Goal: Task Accomplishment & Management: Use online tool/utility

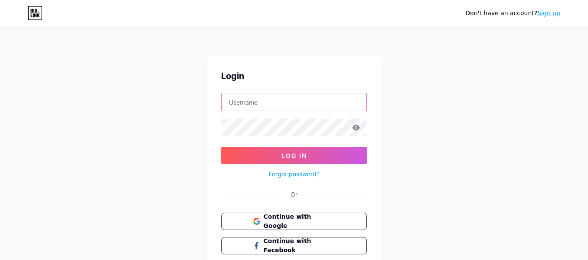
click at [258, 102] on input "text" at bounding box center [294, 101] width 145 height 17
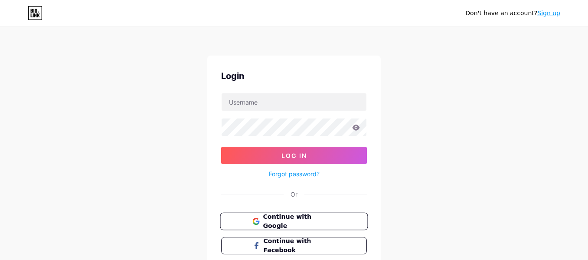
click at [285, 227] on button "Continue with Google" at bounding box center [294, 222] width 148 height 18
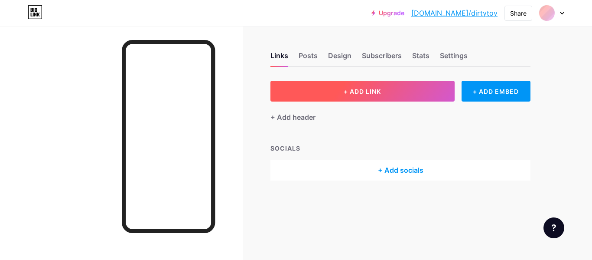
click at [370, 92] on span "+ ADD LINK" at bounding box center [362, 91] width 37 height 7
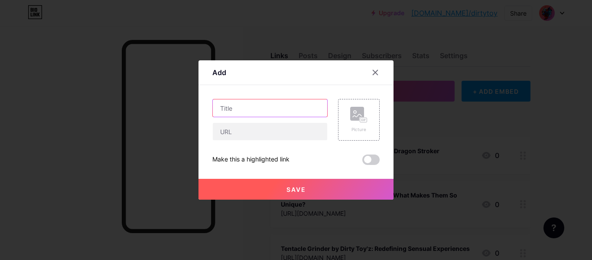
click at [239, 108] on input "text" at bounding box center [270, 107] width 115 height 17
paste input "Top Vibrators for Women: Safe, Stylish, and Satisfaction Guaranteed"
type input "Top Vibrators for Women: Safe, Stylish, and Satisfaction Guaranteed"
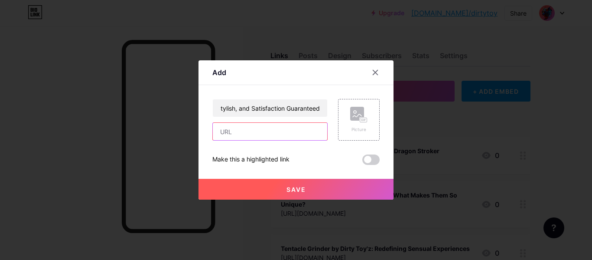
click at [270, 124] on input "text" at bounding box center [270, 131] width 115 height 17
paste input "[URL][DOMAIN_NAME]"
type input "[URL][DOMAIN_NAME]"
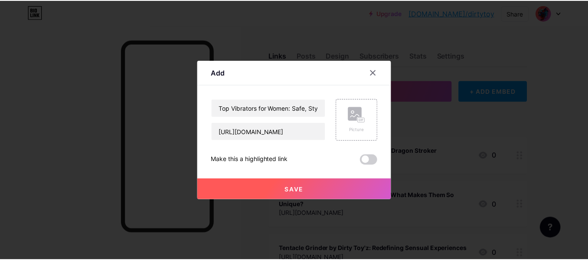
scroll to position [0, 0]
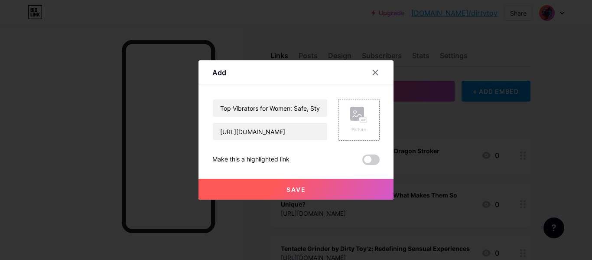
click at [305, 190] on span "Save" at bounding box center [297, 189] width 20 height 7
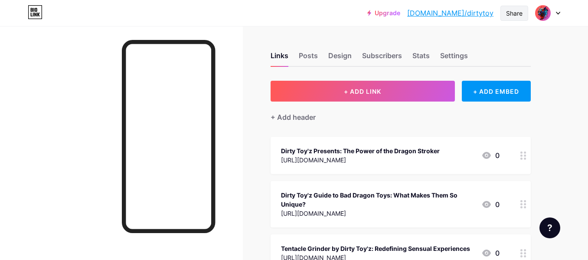
click at [521, 9] on div "Share" at bounding box center [514, 13] width 16 height 9
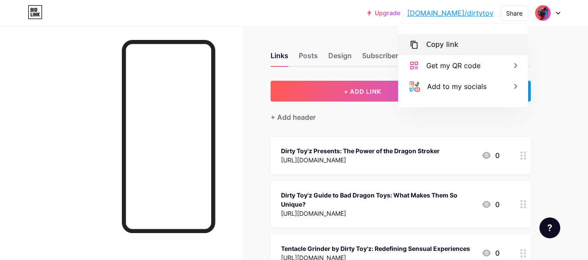
click at [433, 39] on div "Copy link" at bounding box center [463, 44] width 129 height 21
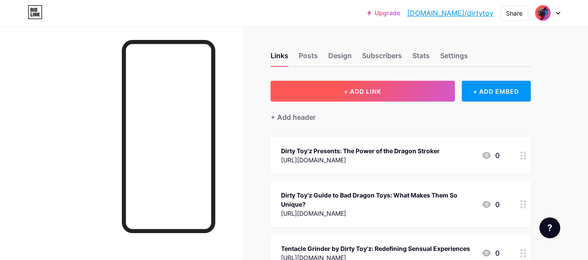
click at [384, 85] on button "+ ADD LINK" at bounding box center [363, 91] width 184 height 21
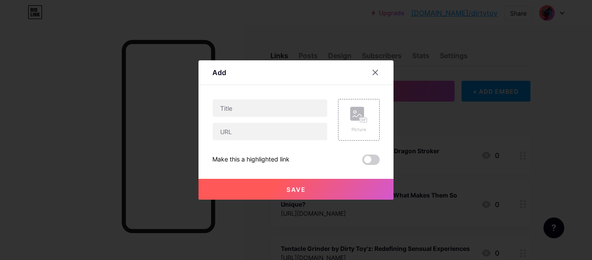
click at [259, 117] on div at bounding box center [270, 108] width 115 height 18
click at [262, 109] on input "text" at bounding box center [270, 107] width 115 height 17
paste input "Why a Large Butt Plug Belongs in Your Toy Collection"
type input "Why a Large Butt Plug Belongs in Your Toy Collection"
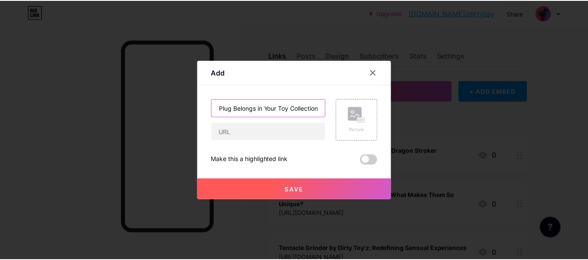
scroll to position [0, 0]
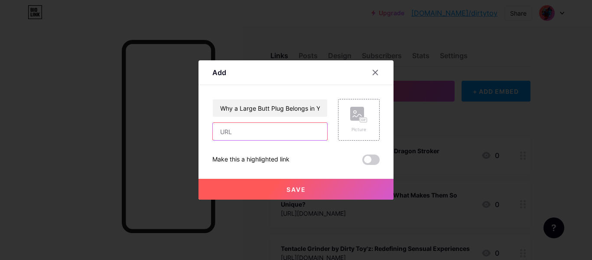
click at [241, 127] on input "text" at bounding box center [270, 131] width 115 height 17
paste input "https://justpaste.it/8z5is"
type input "https://justpaste.it/8z5is"
click at [317, 82] on div "Add" at bounding box center [296, 75] width 195 height 20
click at [332, 187] on button "Save" at bounding box center [296, 189] width 195 height 21
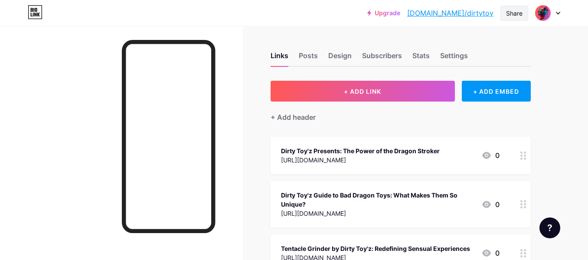
click at [502, 20] on div "Share" at bounding box center [515, 13] width 28 height 15
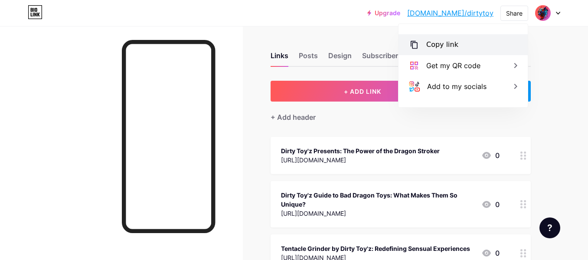
click at [439, 52] on div "Copy link" at bounding box center [463, 44] width 129 height 21
